Goal: Information Seeking & Learning: Check status

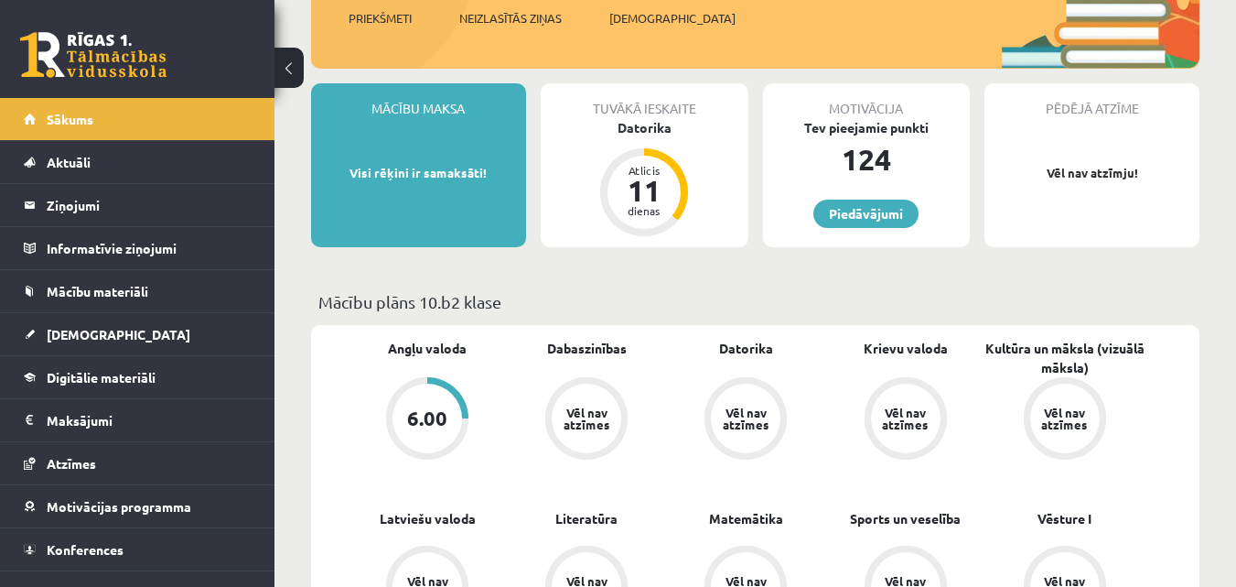
scroll to position [275, 0]
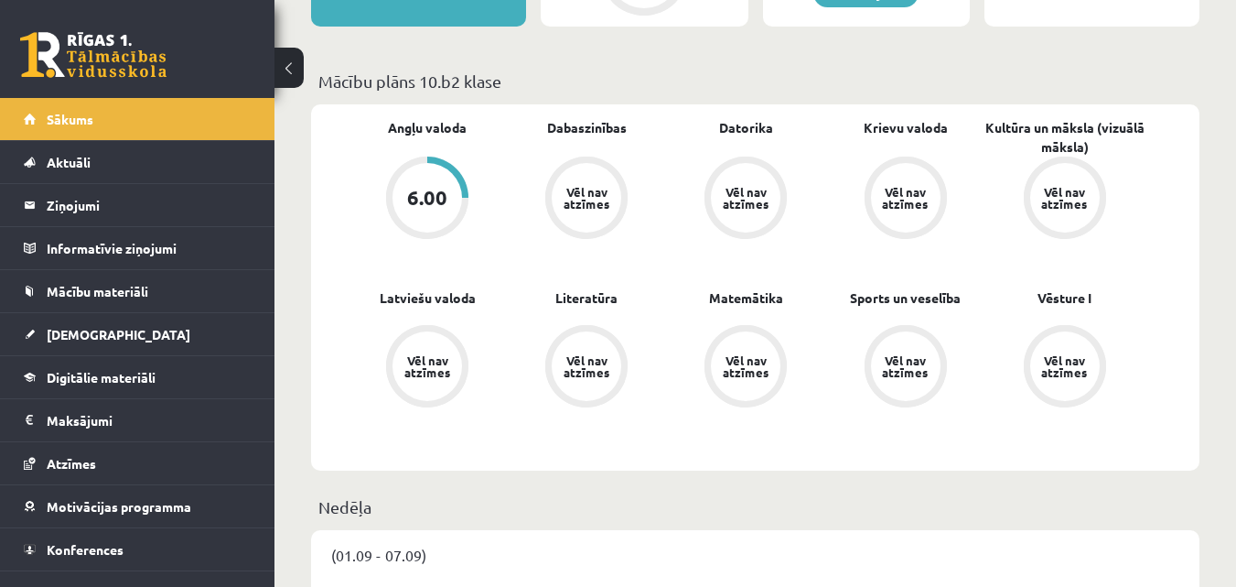
scroll to position [458, 0]
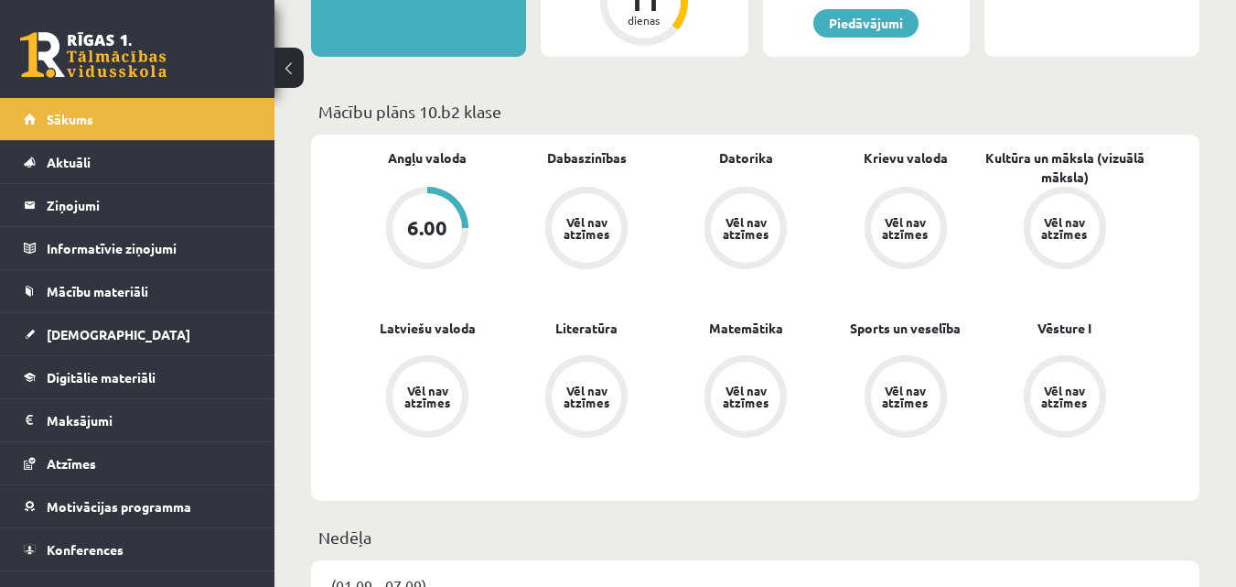
drag, startPoint x: 856, startPoint y: 147, endPoint x: 1008, endPoint y: 106, distance: 157.4
click at [1010, 216] on link "Vēl nav atzīmes" at bounding box center [1065, 230] width 159 height 86
drag, startPoint x: 1009, startPoint y: 216, endPoint x: 1249, endPoint y: 244, distance: 241.5
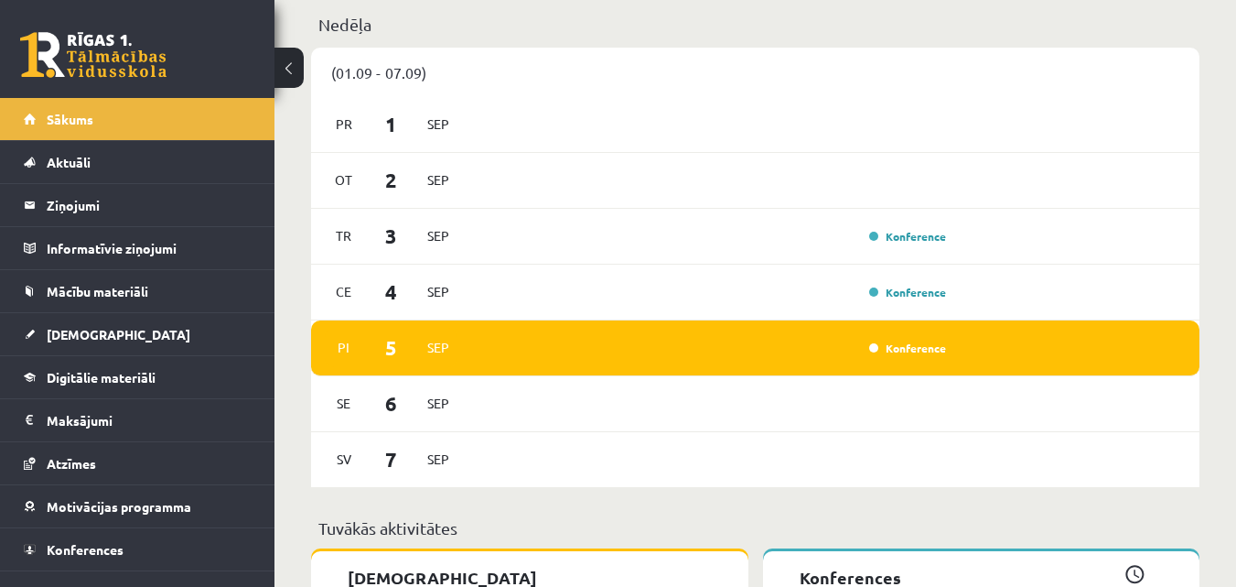
scroll to position [635, 0]
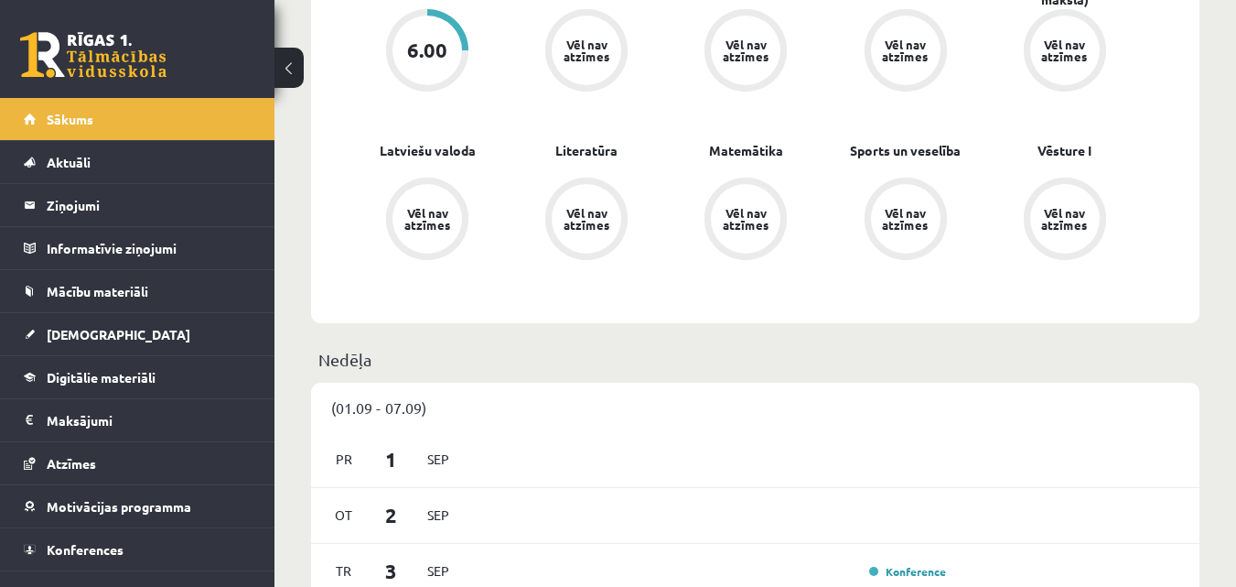
drag, startPoint x: 1227, startPoint y: 138, endPoint x: 1229, endPoint y: 117, distance: 21.1
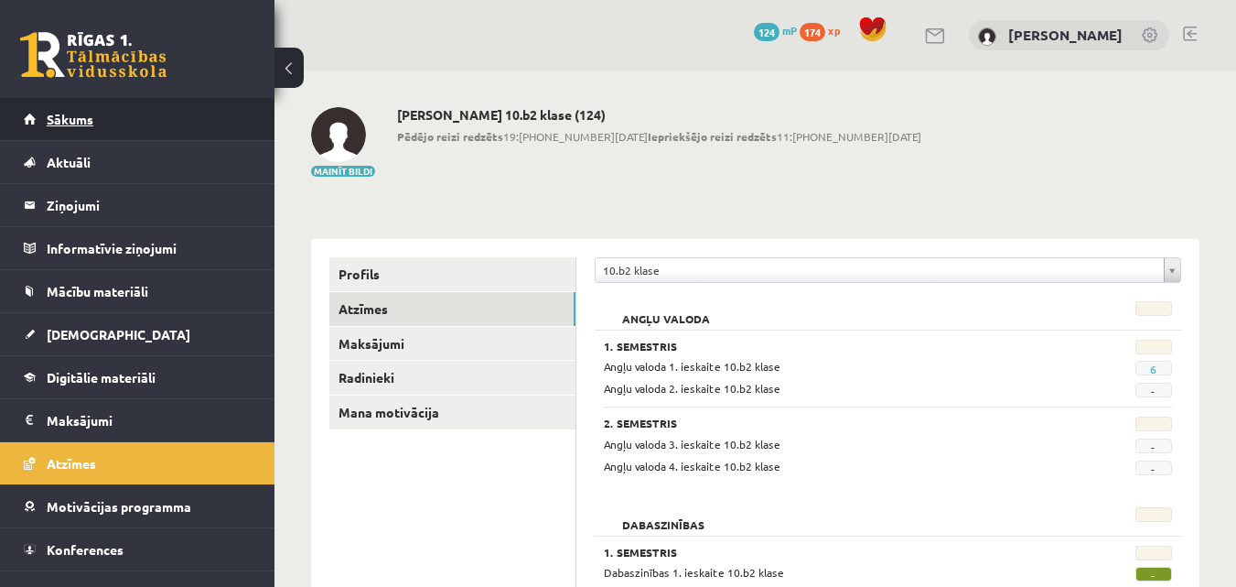
click at [71, 129] on link "Sākums" at bounding box center [138, 119] width 228 height 42
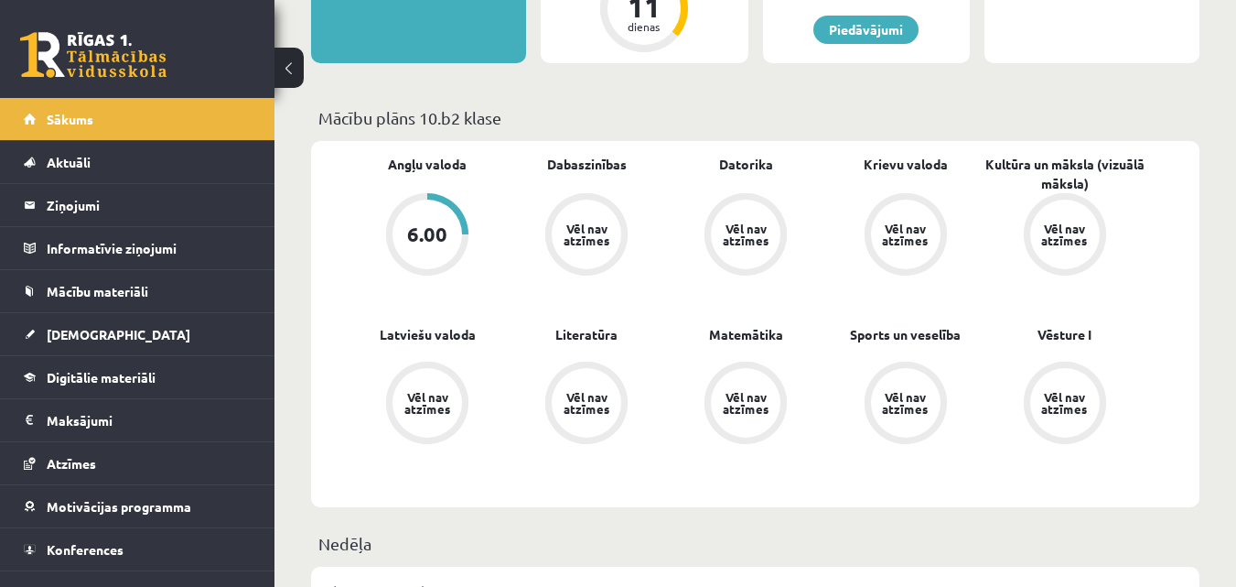
scroll to position [458, 0]
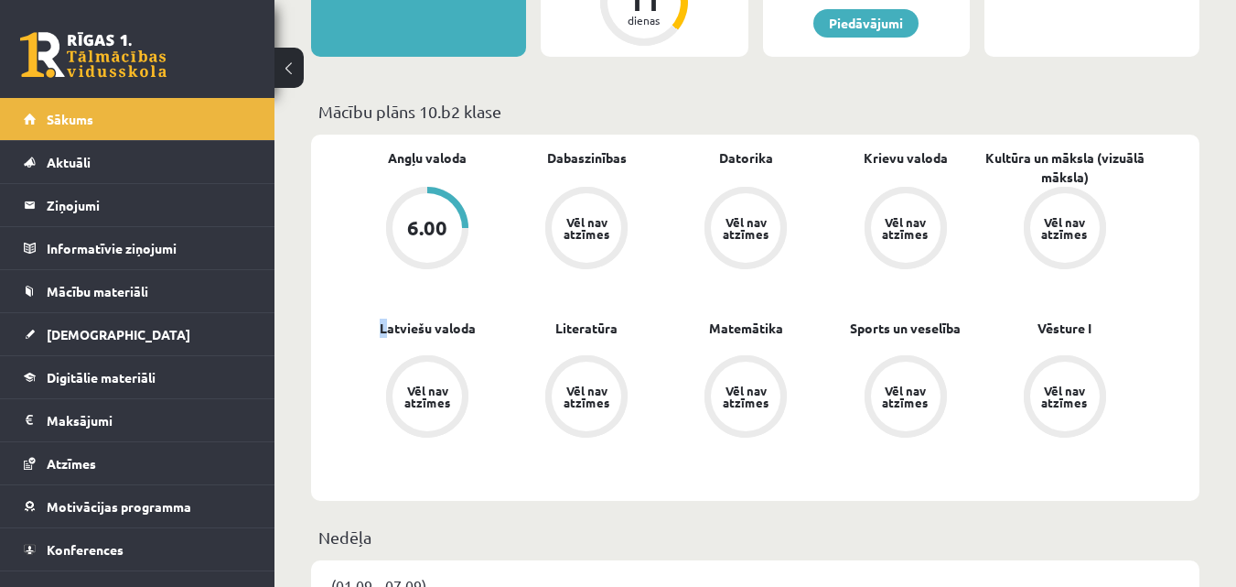
drag, startPoint x: 378, startPoint y: 326, endPoint x: 432, endPoint y: 305, distance: 58.0
click at [402, 316] on div "Angļu valoda 6.00 Dabaszinības Vēl nav atzīmes Datorika Vēl nav atzīmes Krievu …" at bounding box center [746, 317] width 797 height 339
drag, startPoint x: 489, startPoint y: 295, endPoint x: 624, endPoint y: 359, distance: 149.8
click at [624, 359] on div "Angļu valoda 6.00 Dabaszinības Vēl nav atzīmes Datorika Vēl nav atzīmes Krievu …" at bounding box center [746, 317] width 797 height 339
click at [624, 359] on link "Vēl nav atzīmes" at bounding box center [586, 398] width 159 height 86
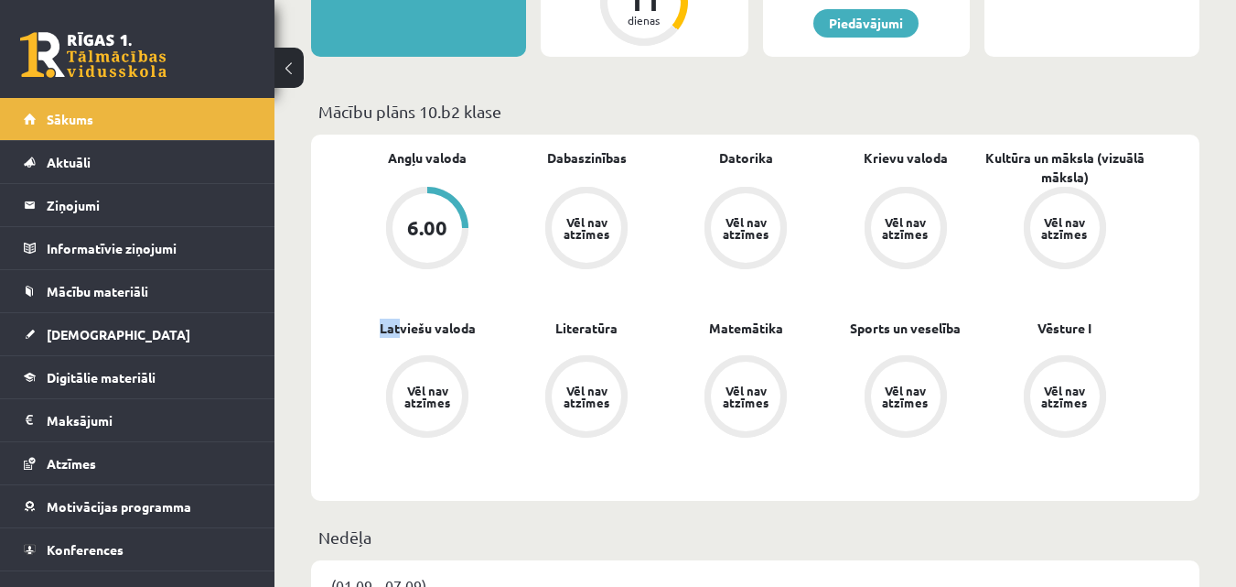
click at [636, 355] on link "Vēl nav atzīmes" at bounding box center [586, 398] width 159 height 86
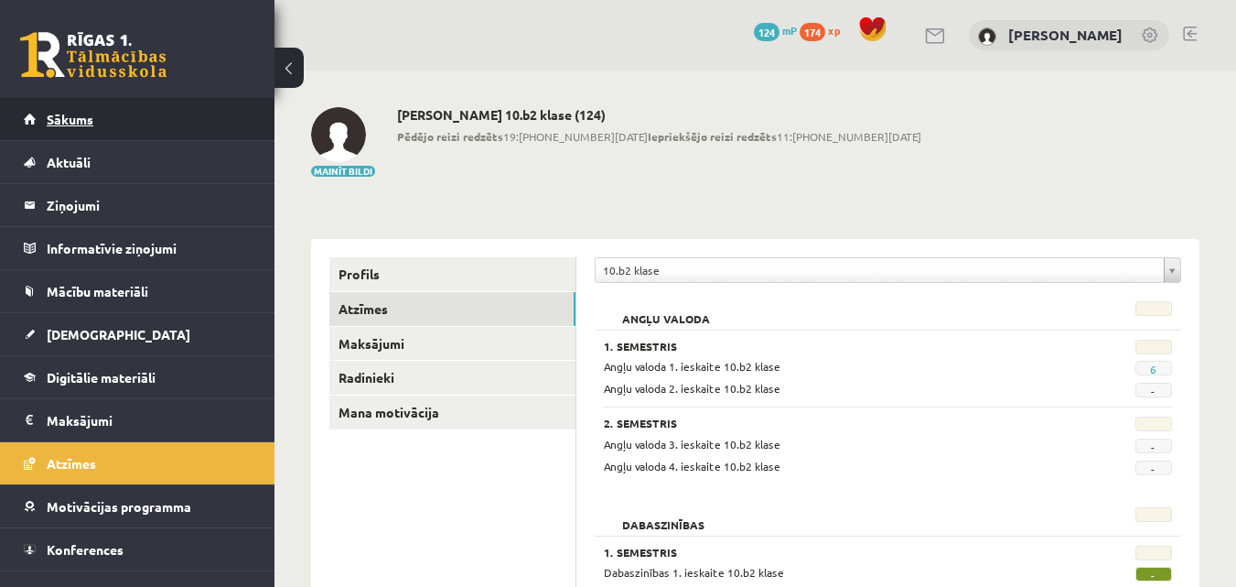
click at [47, 130] on link "Sākums" at bounding box center [138, 119] width 228 height 42
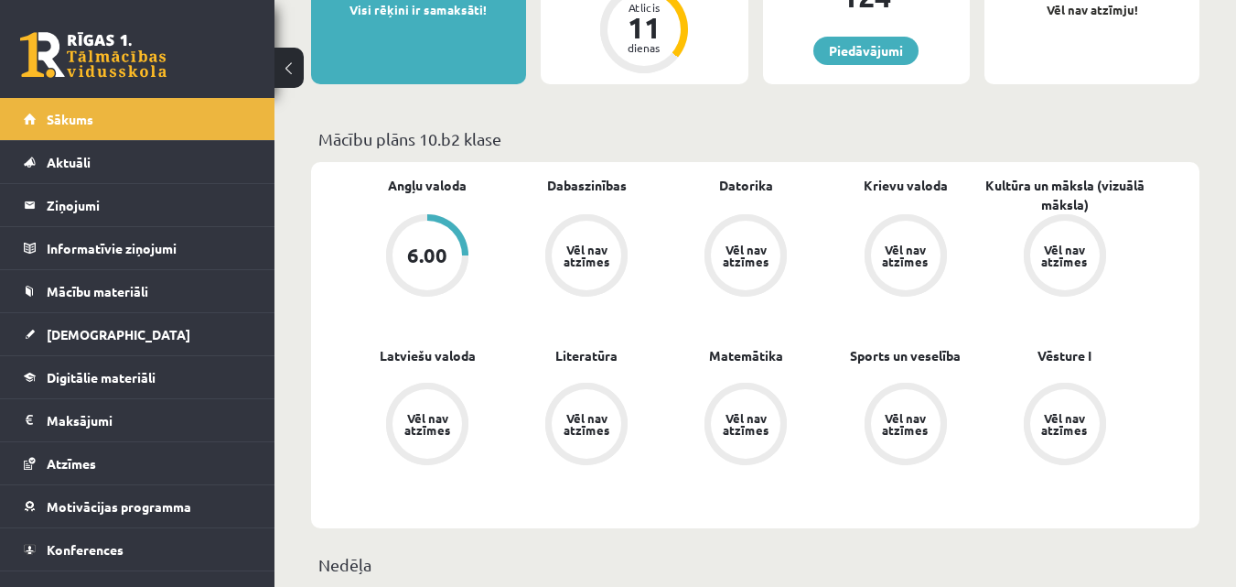
scroll to position [458, 0]
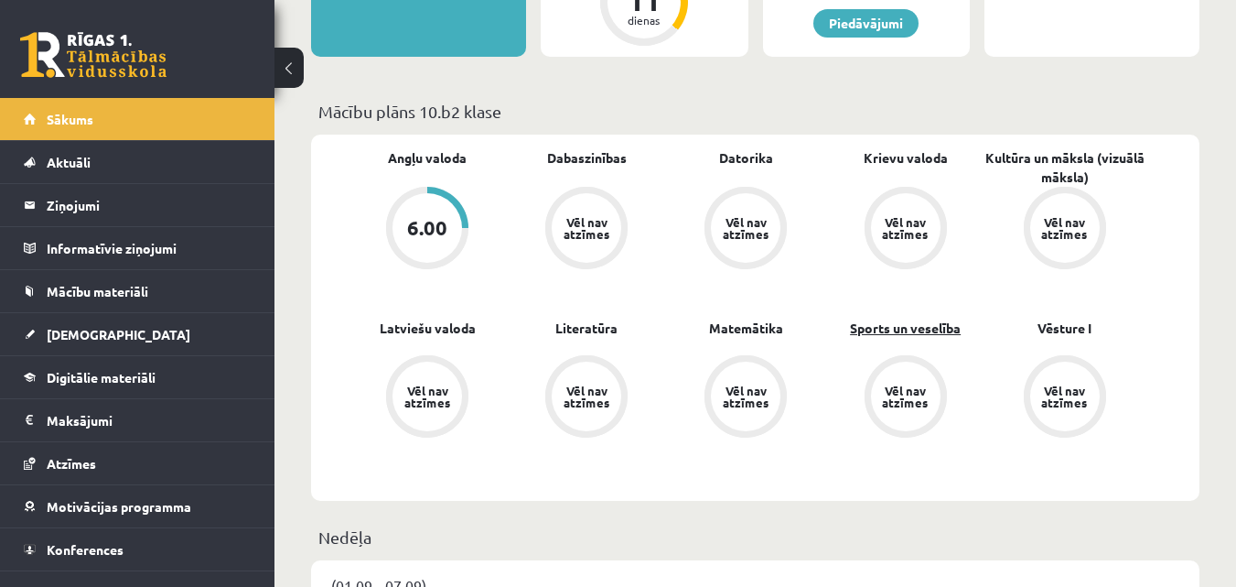
click at [848, 329] on div "Sports un veselība Vēl nav atzīmes" at bounding box center [905, 379] width 159 height 123
click at [880, 315] on div "Angļu valoda 6.00 Dabaszinības Vēl nav atzīmes [GEOGRAPHIC_DATA] Vēl nav atzīme…" at bounding box center [746, 317] width 797 height 339
click at [886, 314] on div "Angļu valoda 6.00 Dabaszinības Vēl nav atzīmes [GEOGRAPHIC_DATA] Vēl nav atzīme…" at bounding box center [746, 317] width 797 height 339
drag, startPoint x: 917, startPoint y: 308, endPoint x: 933, endPoint y: 309, distance: 16.6
click at [926, 308] on div "Angļu valoda 6.00 Dabaszinības Vēl nav atzīmes [GEOGRAPHIC_DATA] Vēl nav atzīme…" at bounding box center [746, 317] width 797 height 339
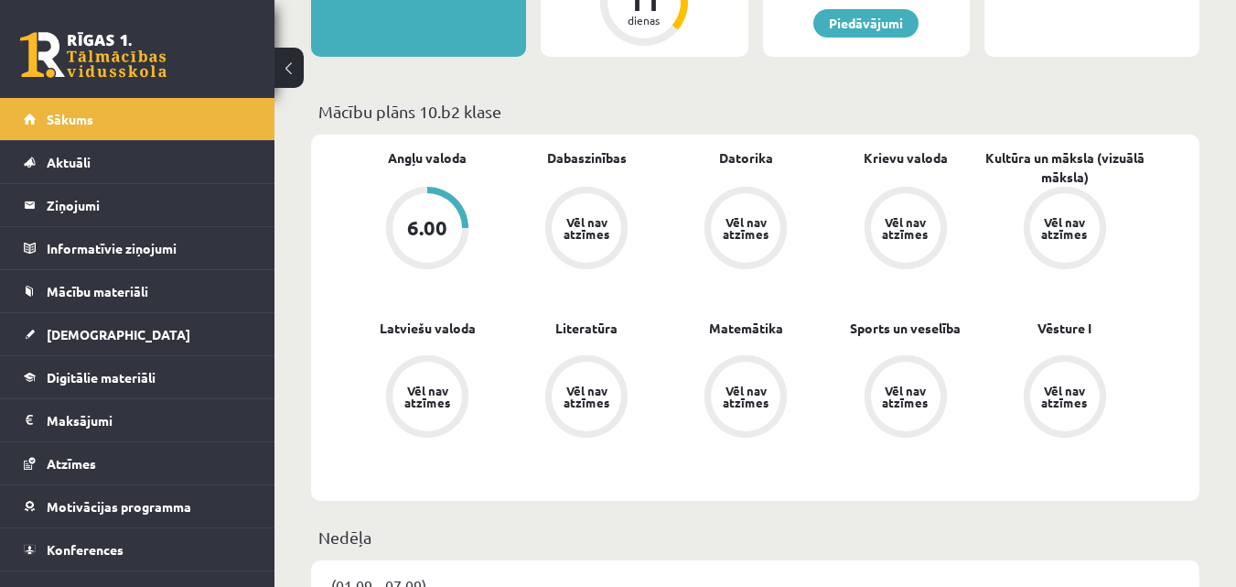
click at [1021, 350] on div "Vēsture I Vēl nav atzīmes" at bounding box center [1065, 379] width 159 height 123
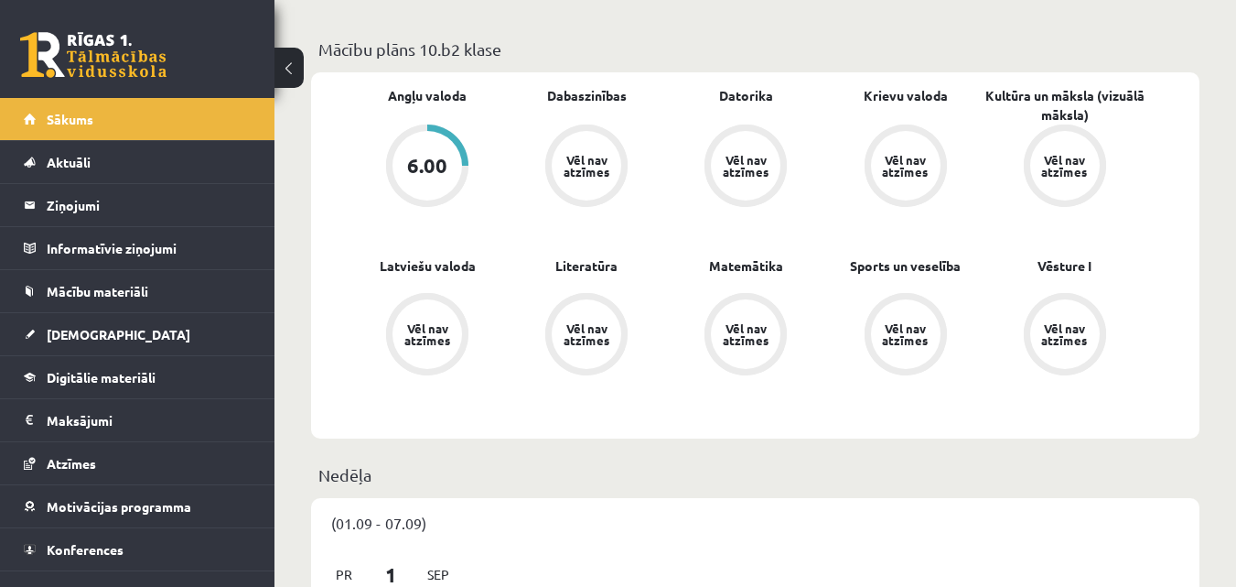
scroll to position [549, 0]
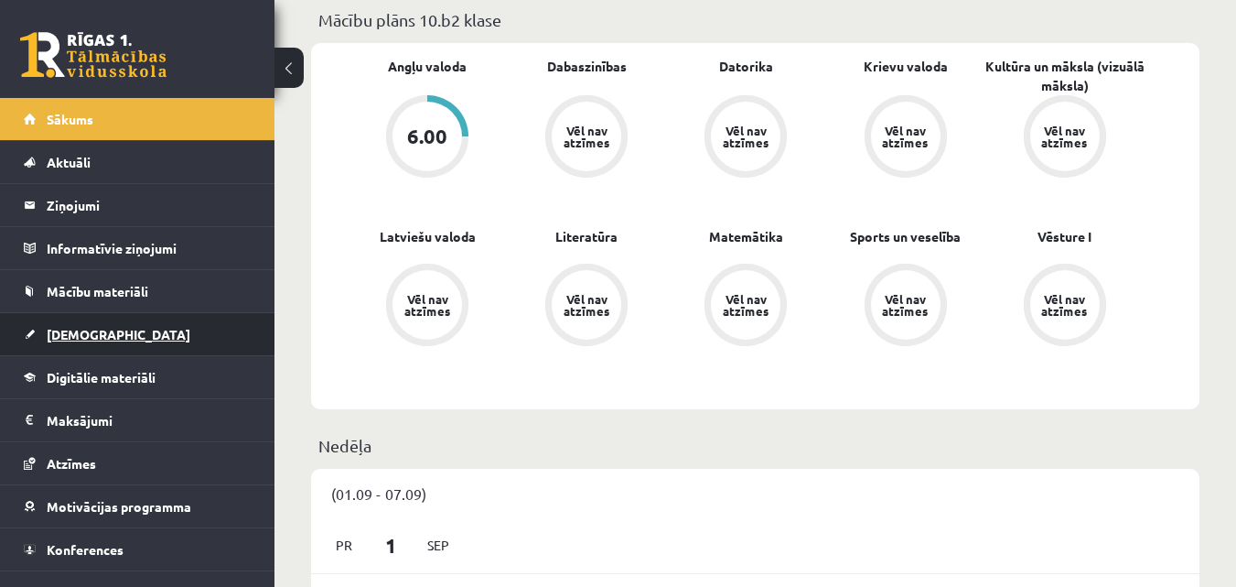
click at [47, 338] on link "[DEMOGRAPHIC_DATA]" at bounding box center [138, 334] width 228 height 42
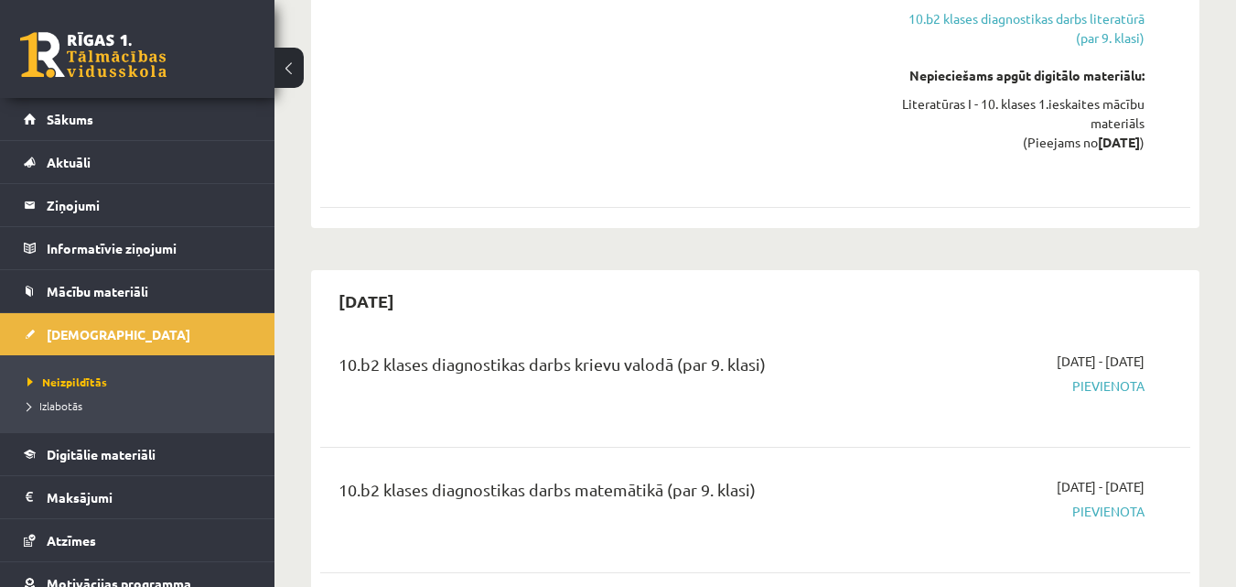
scroll to position [1739, 0]
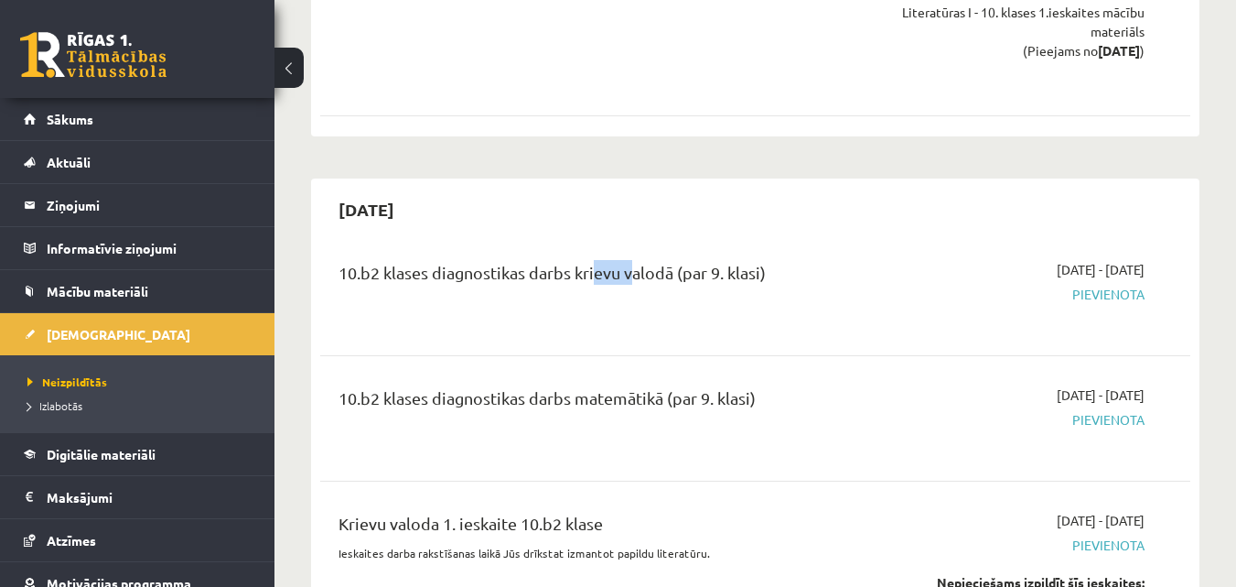
drag, startPoint x: 592, startPoint y: 267, endPoint x: 631, endPoint y: 270, distance: 39.4
click at [631, 270] on div "10.b2 klases diagnostikas darbs krievu valodā (par 9. klasi)" at bounding box center [603, 277] width 528 height 34
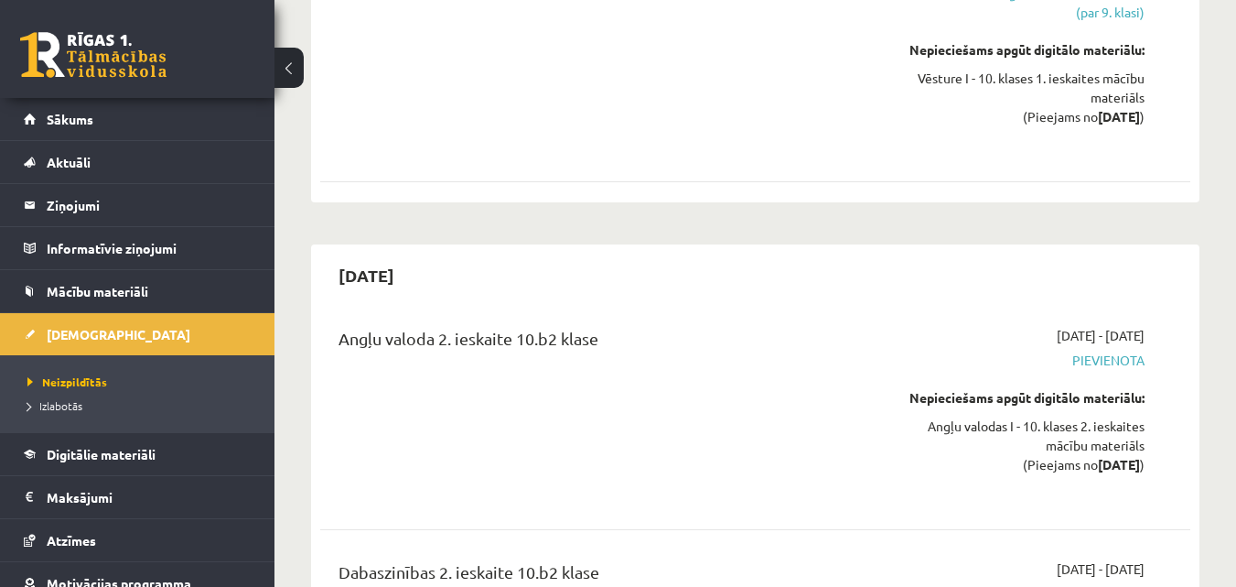
scroll to position [4667, 0]
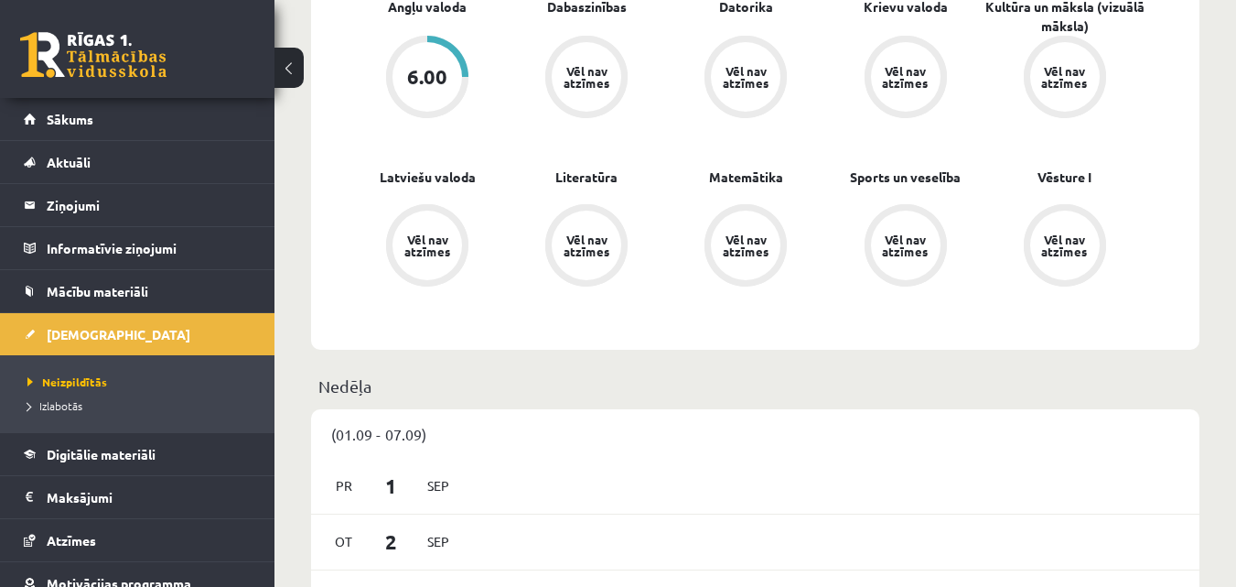
scroll to position [549, 0]
